Goal: Task Accomplishment & Management: Manage account settings

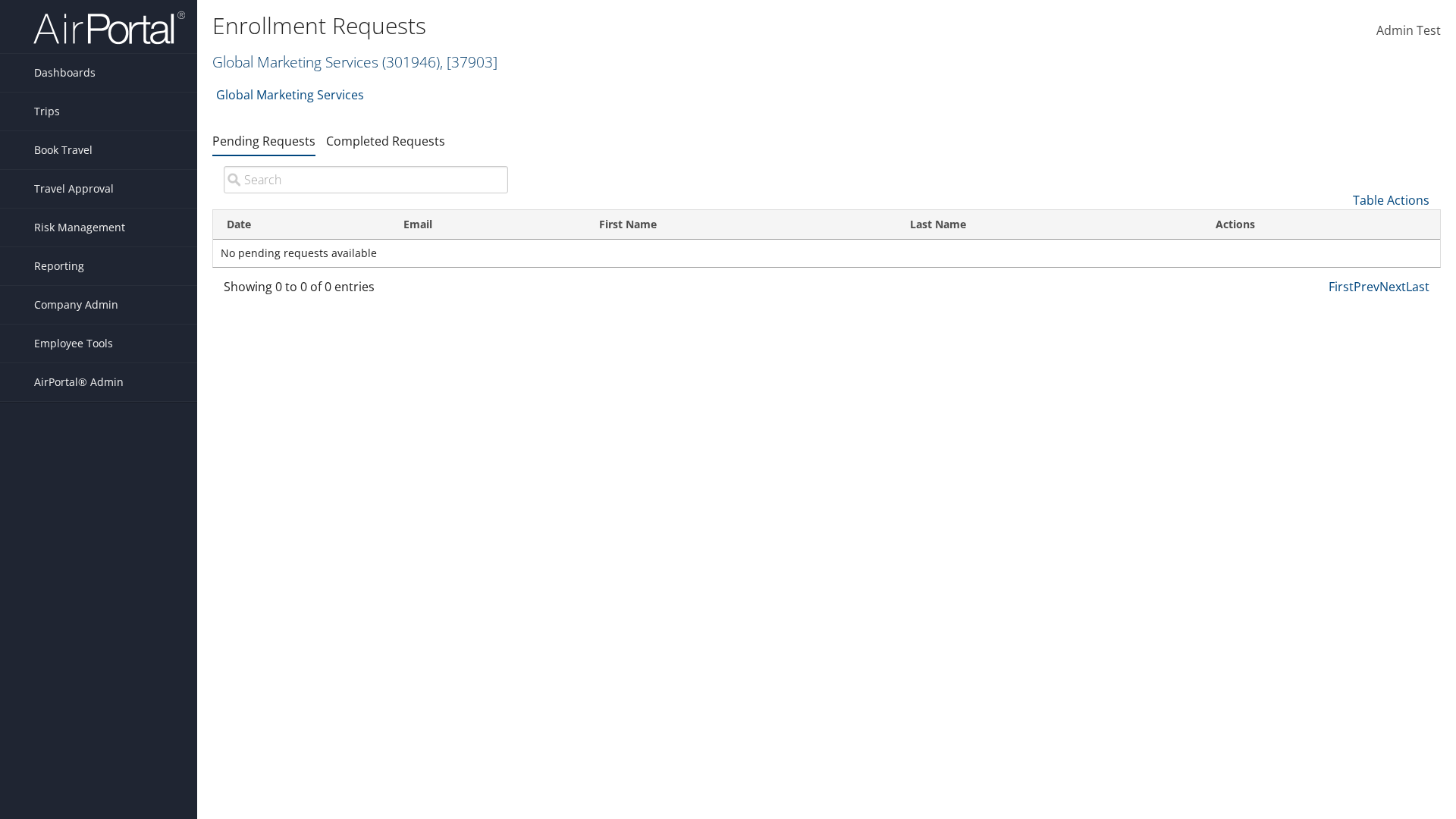
click at [294, 61] on link "Global Marketing Services ( 301946 ) , [ 37903 ]" at bounding box center [355, 61] width 285 height 20
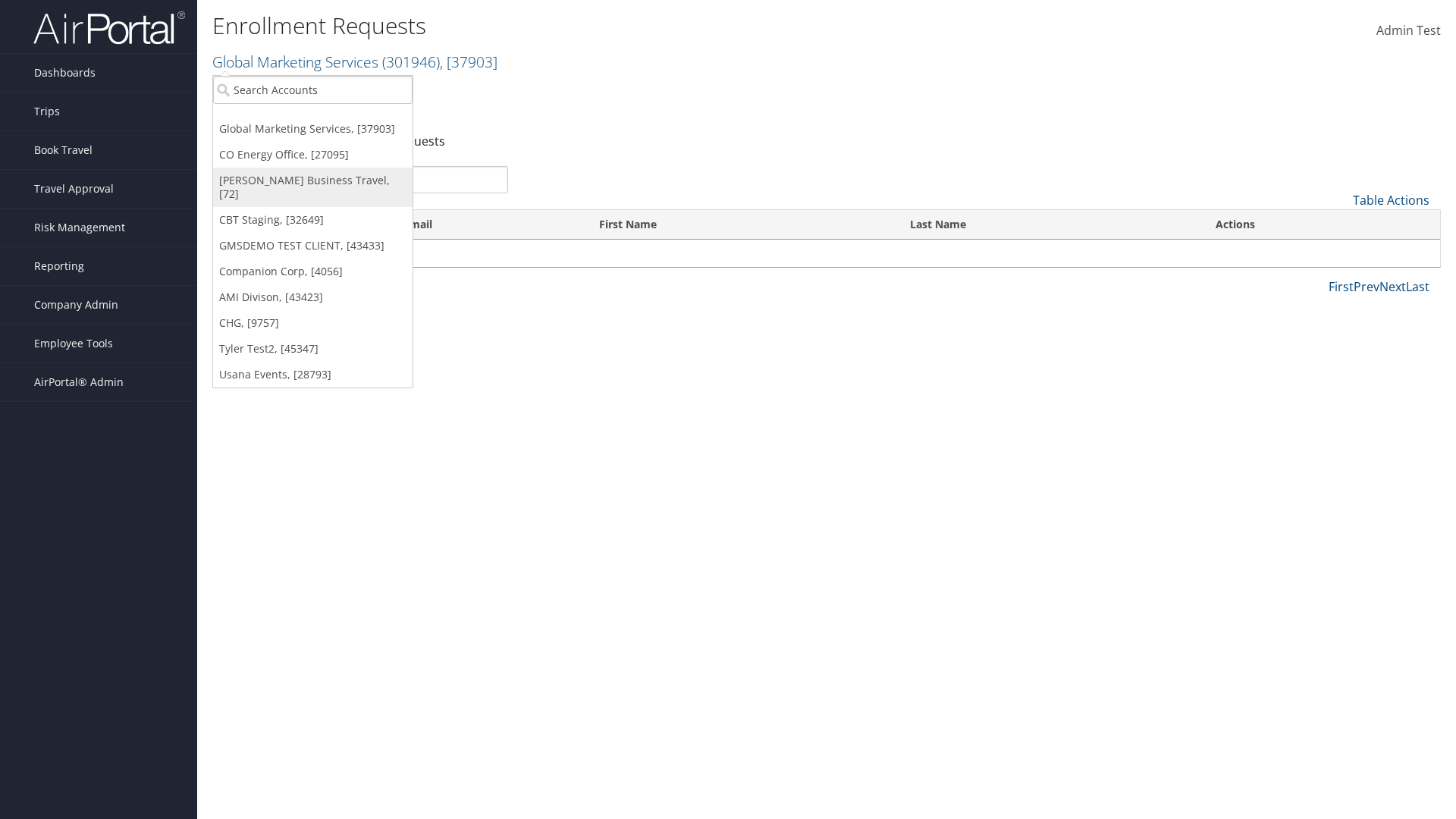
click at [312, 180] on link "[PERSON_NAME] Business Travel, [72]" at bounding box center [312, 187] width 199 height 39
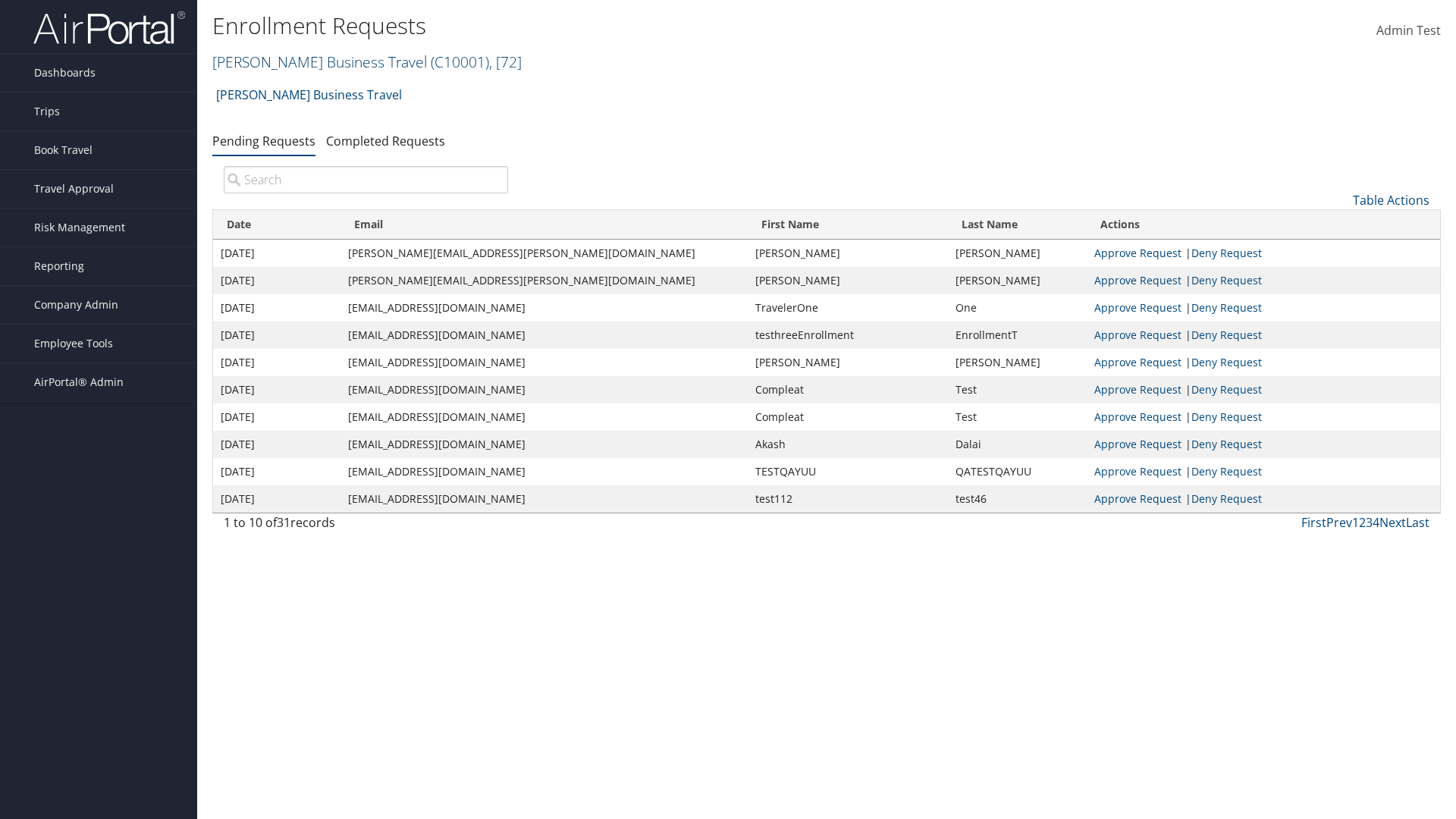
click at [312, 61] on link "Christopherson Business Travel ( C10001 ) , [ 72 ]" at bounding box center [366, 61] width 309 height 20
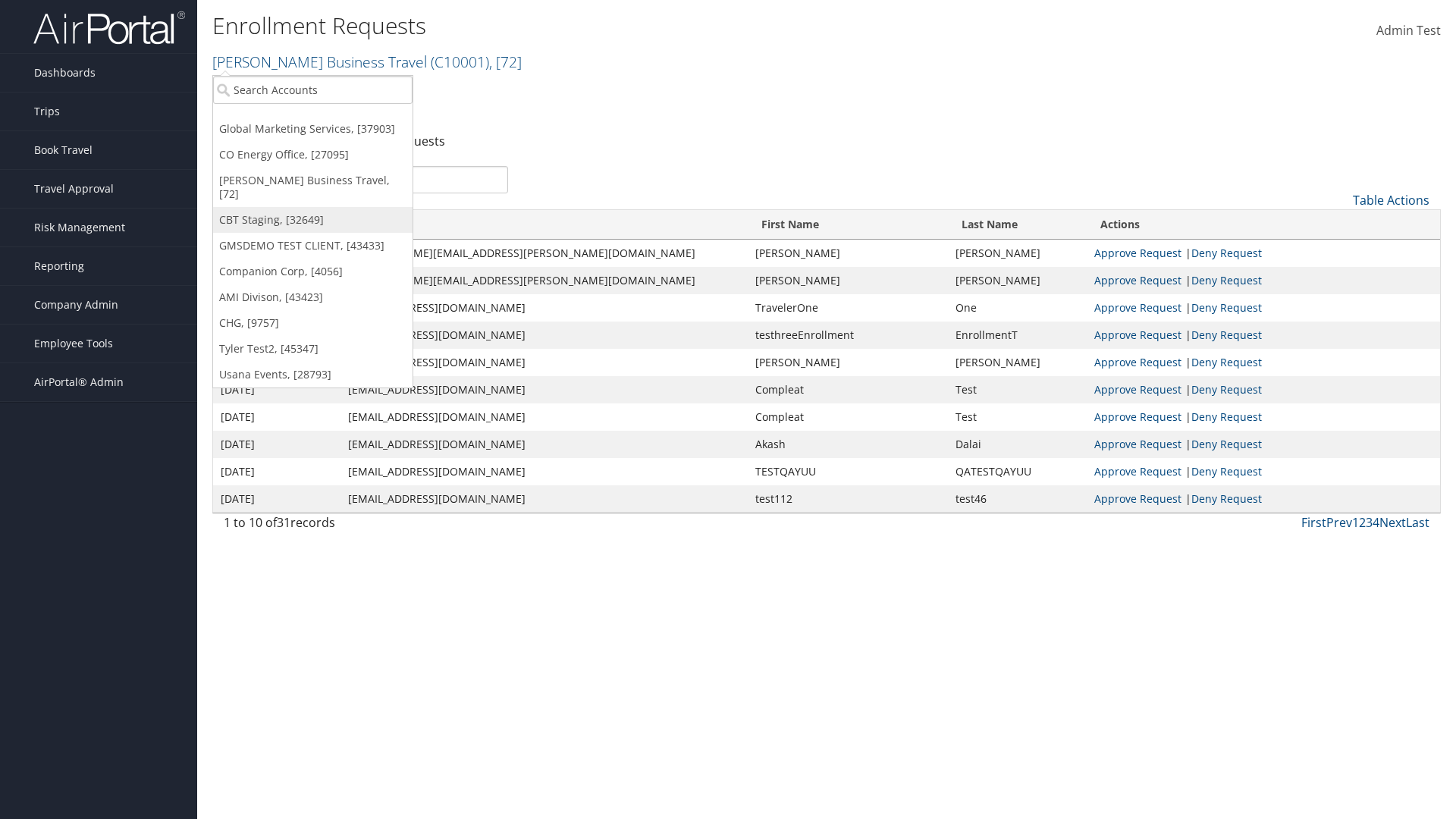
click at [312, 207] on link "CBT Staging, [32649]" at bounding box center [312, 220] width 199 height 26
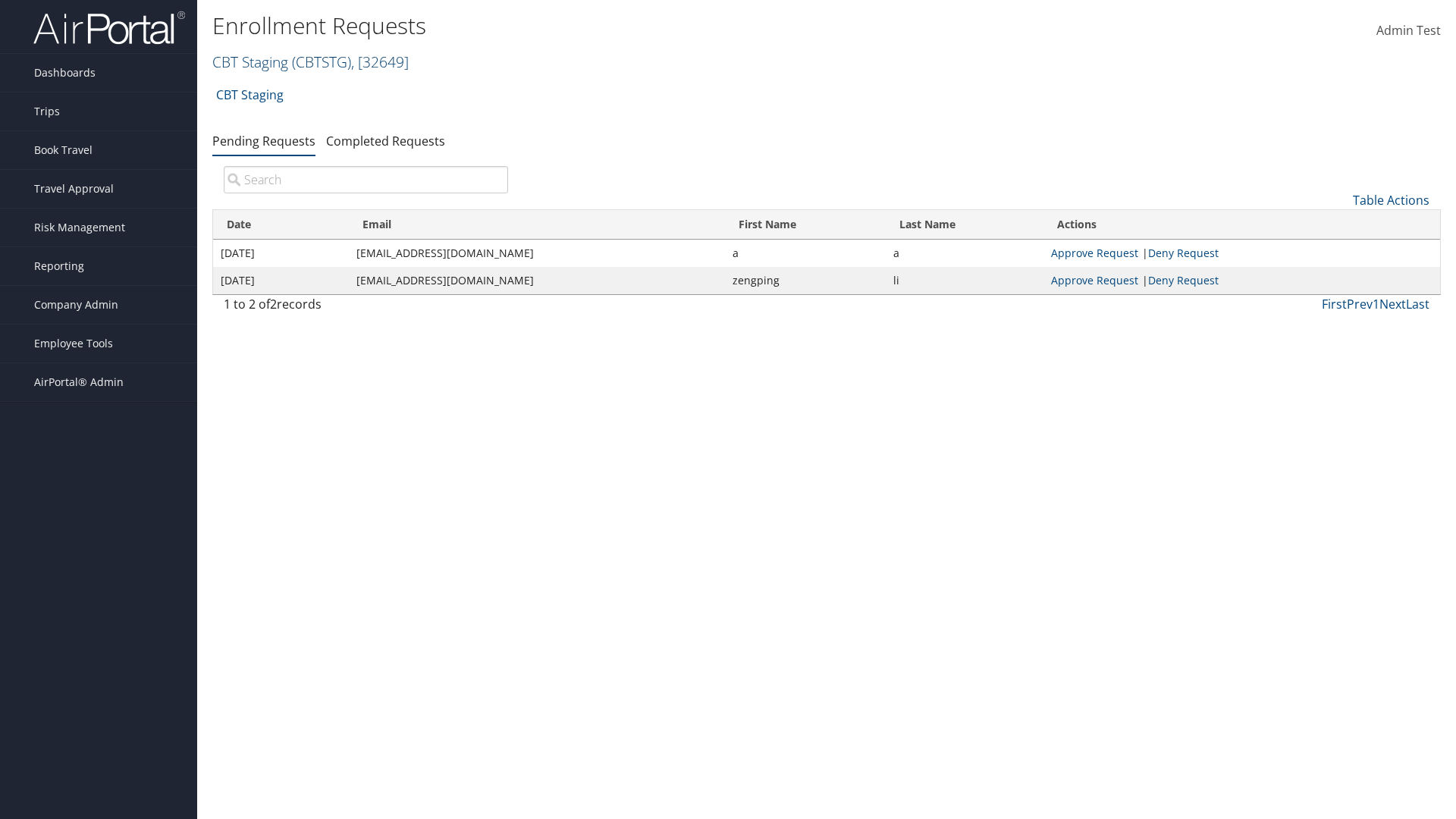
click at [250, 61] on link "CBT Staging ( CBTSTG ) , [ 32649 ]" at bounding box center [310, 61] width 197 height 20
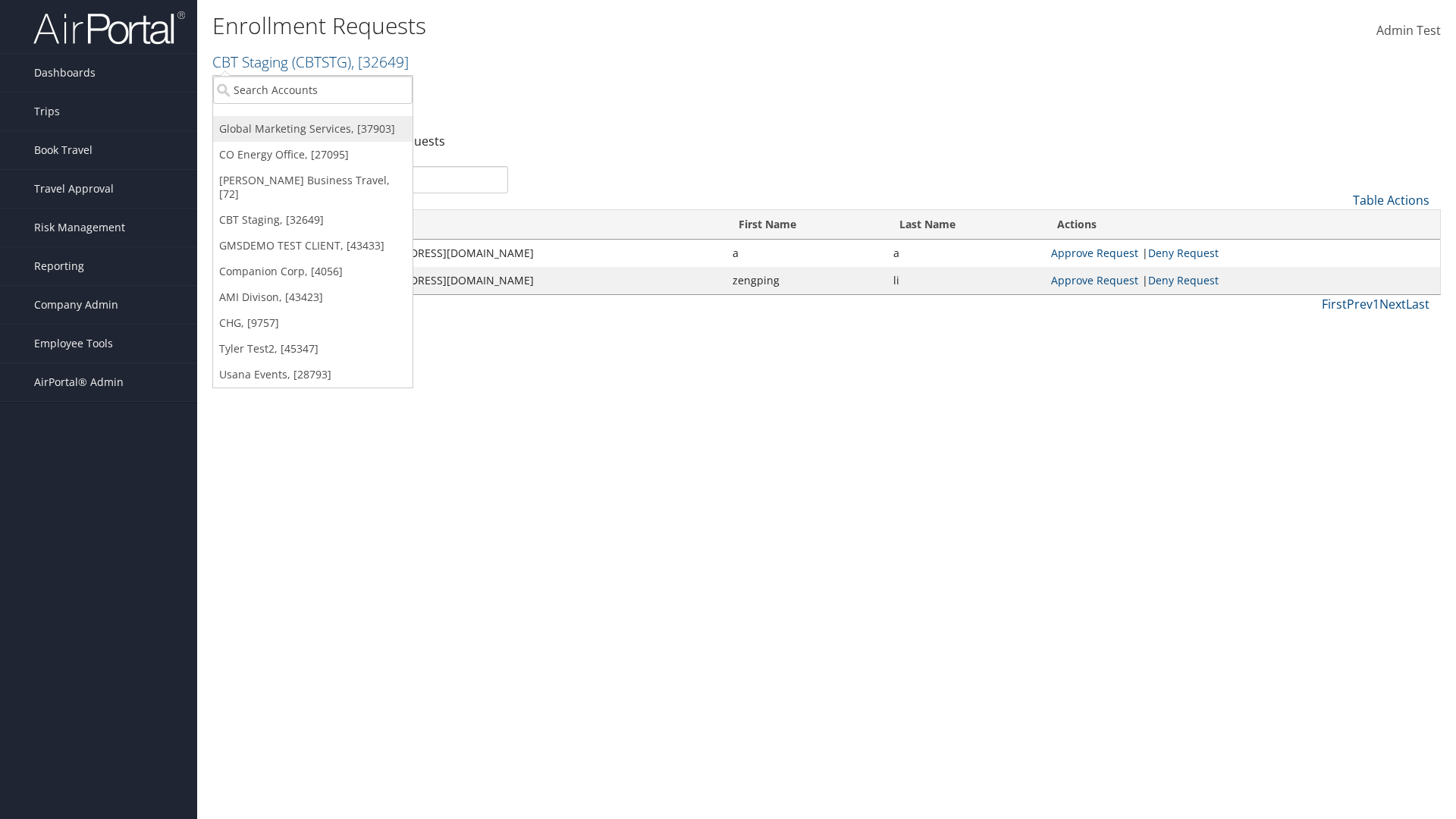
click at [312, 129] on link "Global Marketing Services, [37903]" at bounding box center [312, 129] width 199 height 26
